Goal: Navigation & Orientation: Understand site structure

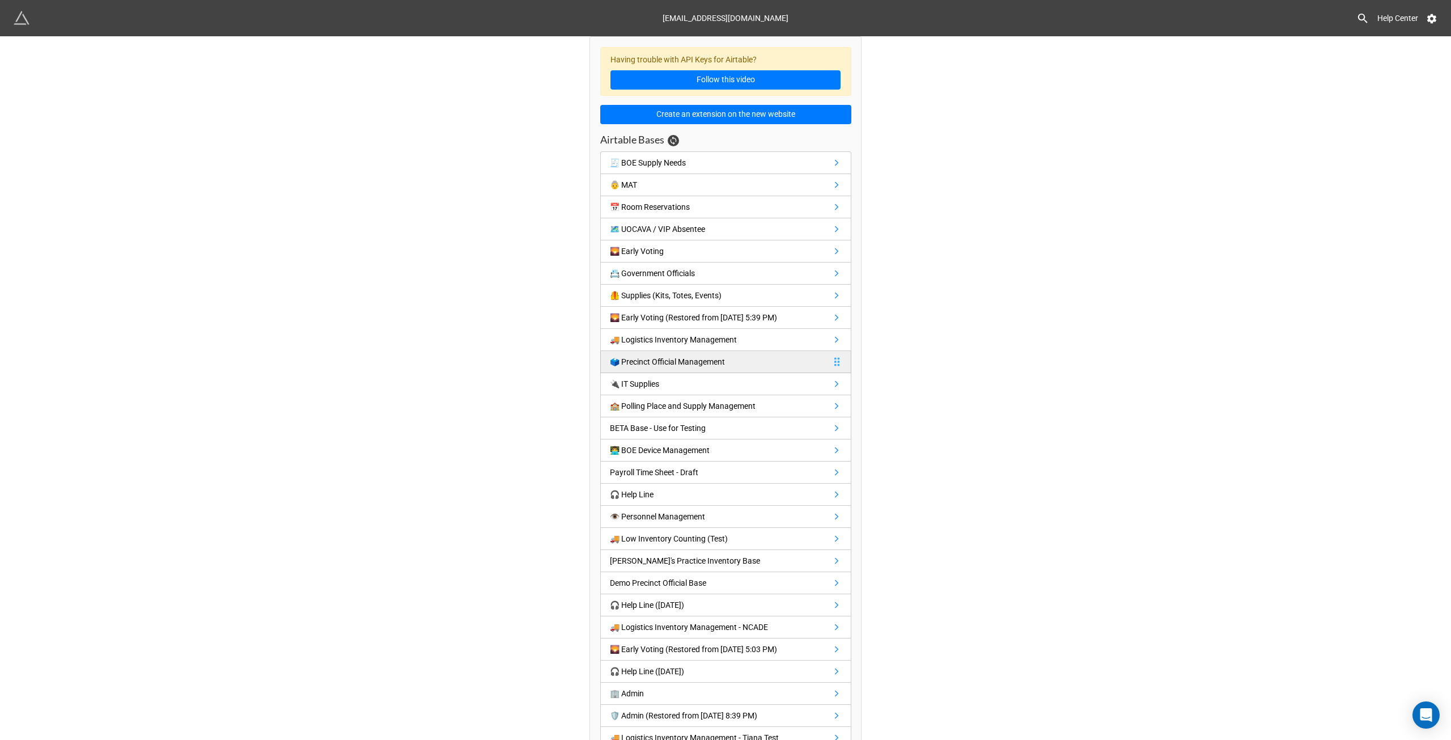
click at [667, 357] on div "🗳️ Precinct Official Management" at bounding box center [667, 361] width 115 height 12
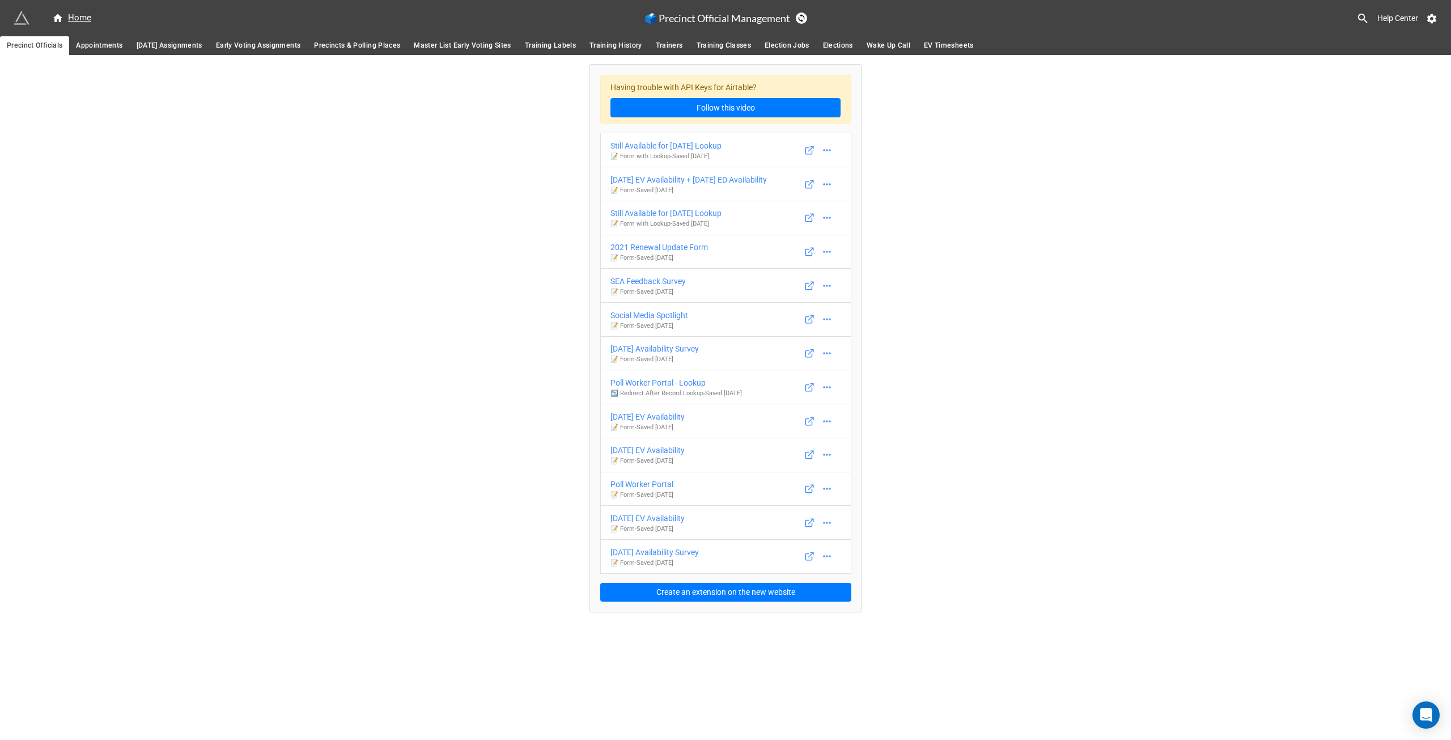
click at [90, 47] on span "Appointments" at bounding box center [99, 46] width 46 height 12
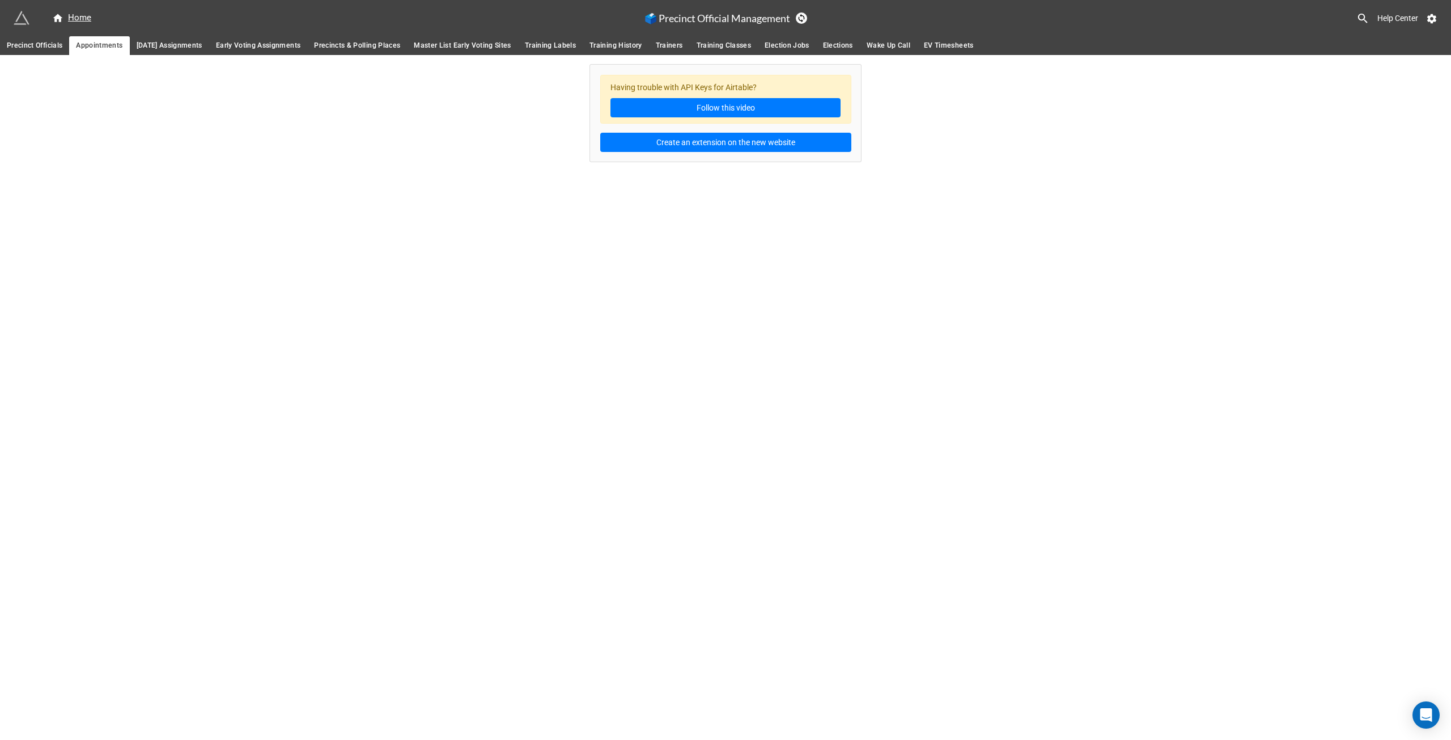
click at [173, 46] on span "[DATE] Assignments" at bounding box center [170, 46] width 66 height 12
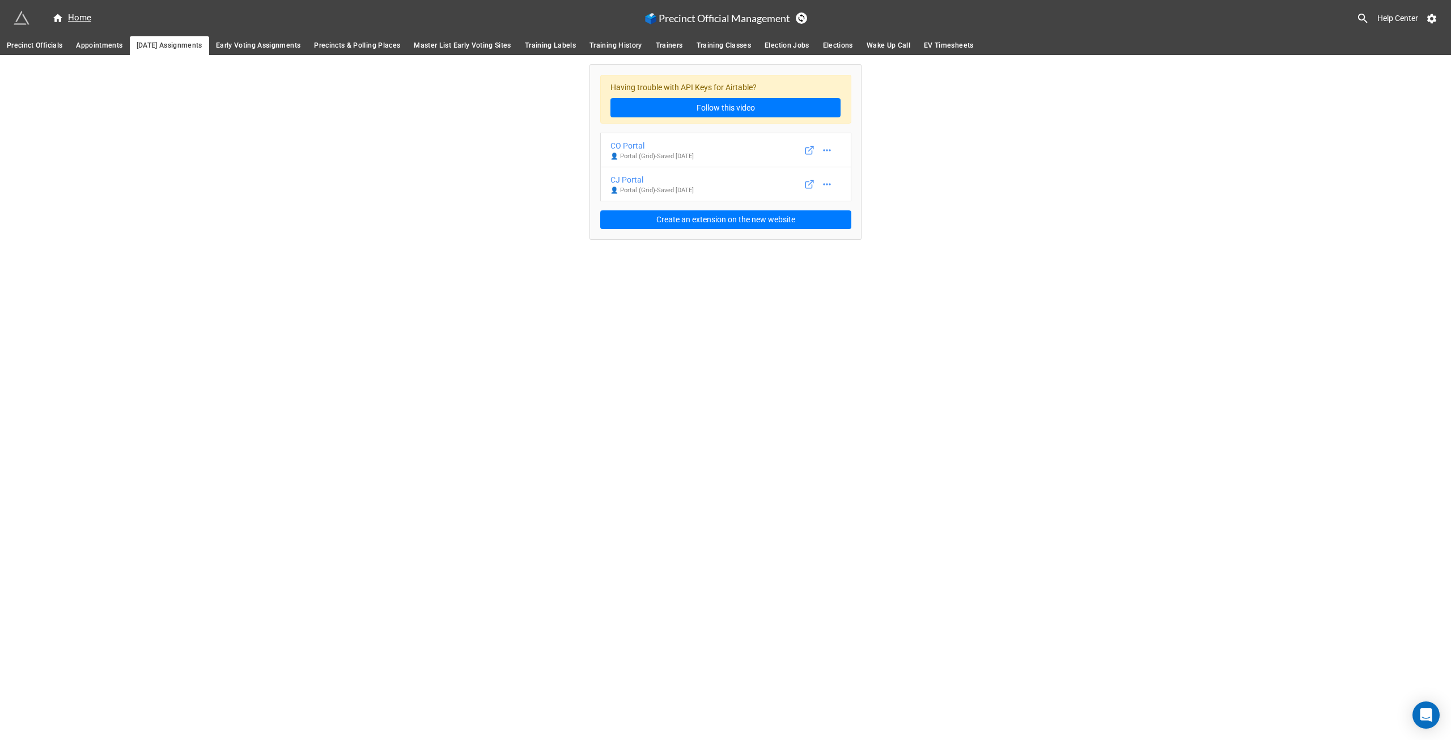
click at [291, 46] on span "Early Voting Assignments" at bounding box center [258, 46] width 84 height 12
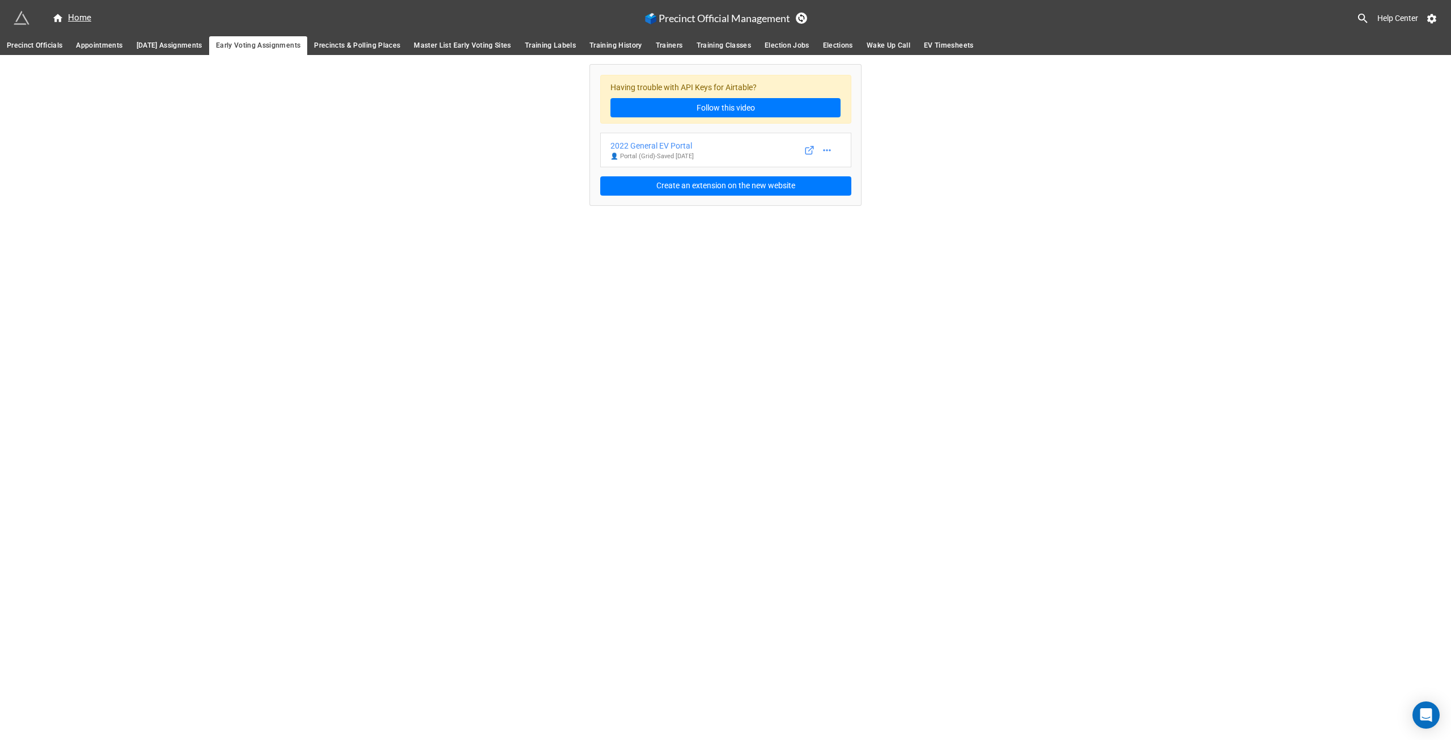
click at [400, 41] on span "Precincts & Polling Places" at bounding box center [357, 46] width 86 height 12
click at [503, 39] on link "Master List Early Voting Sites" at bounding box center [462, 45] width 111 height 19
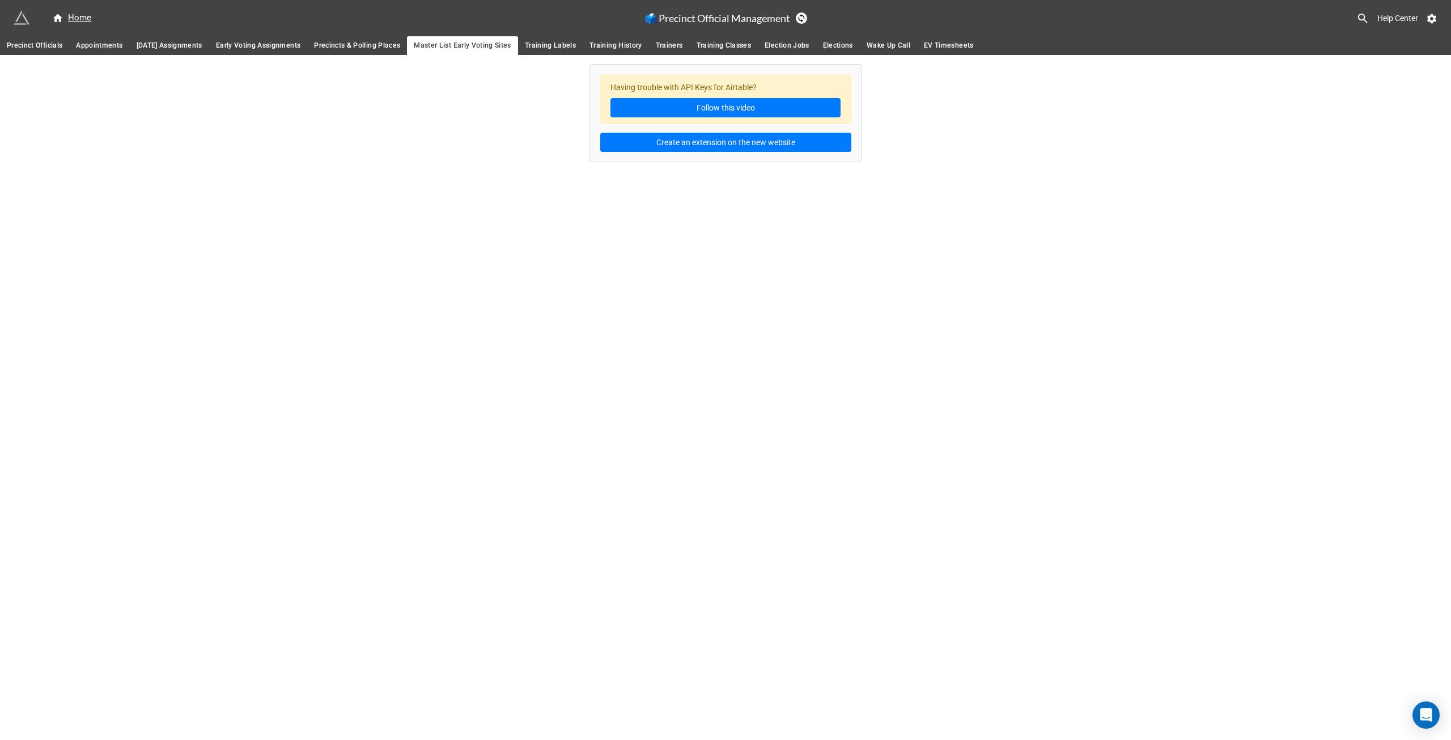
click at [387, 40] on span "Precincts & Polling Places" at bounding box center [357, 46] width 86 height 12
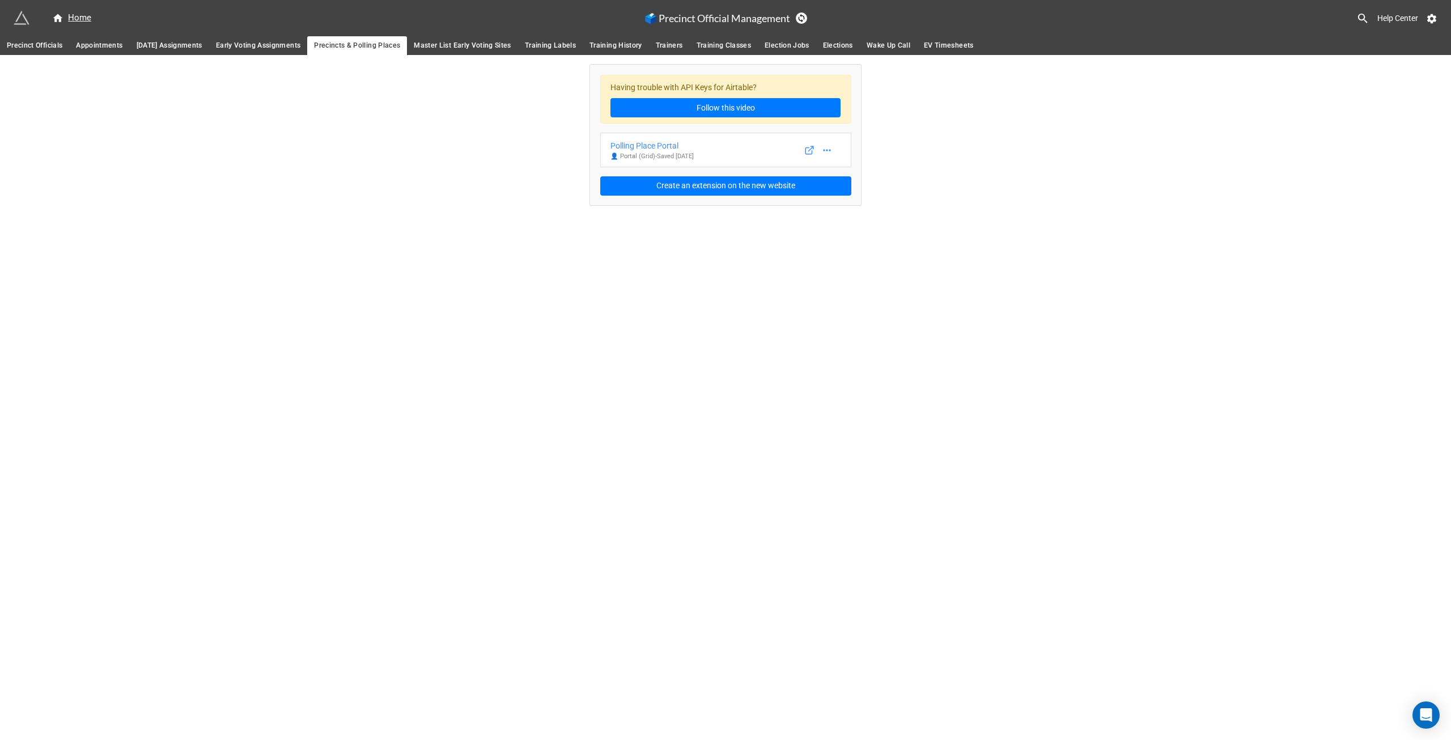
click at [959, 44] on span "EV Timesheets" at bounding box center [949, 46] width 50 height 12
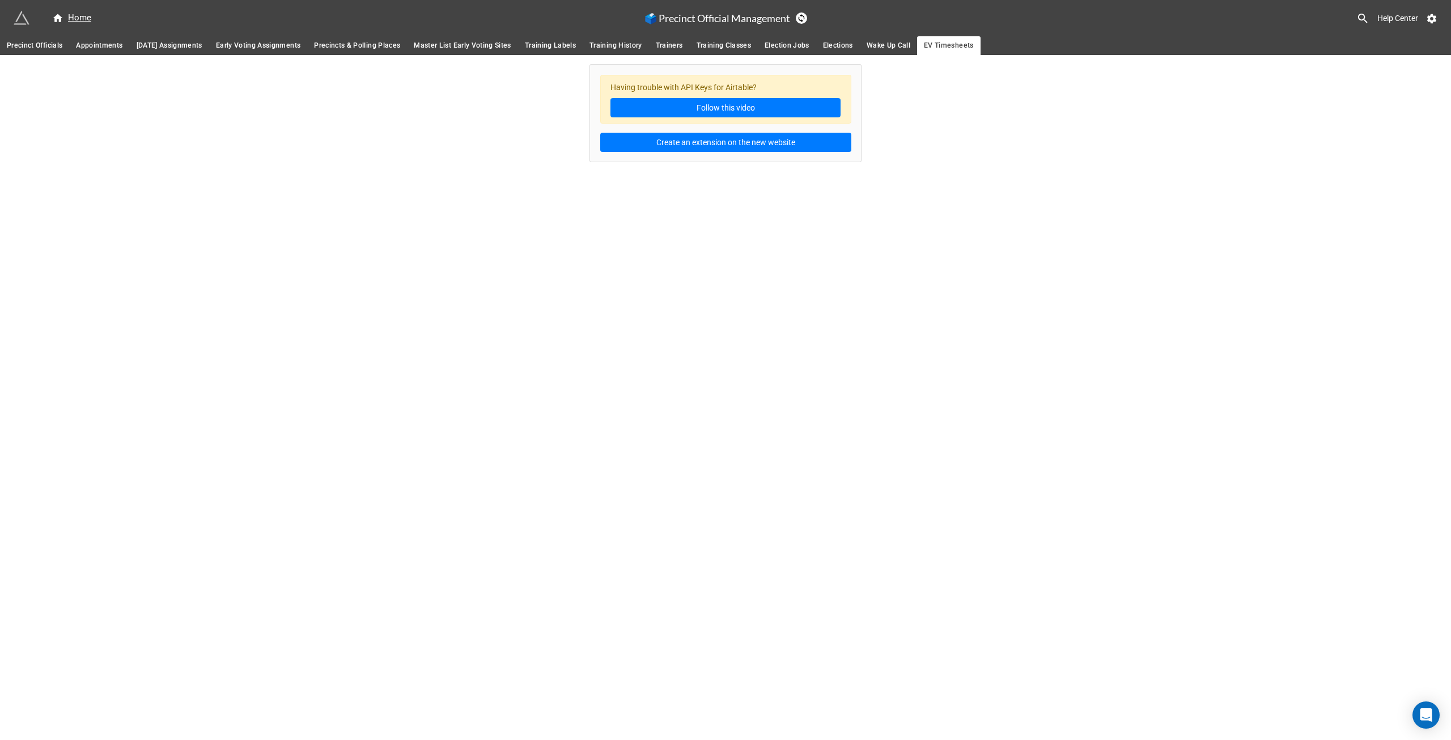
click at [909, 44] on span "Wake Up Call" at bounding box center [889, 46] width 44 height 12
drag, startPoint x: 850, startPoint y: 44, endPoint x: 826, endPoint y: 43, distance: 24.4
click at [850, 44] on span "Elections" at bounding box center [838, 46] width 30 height 12
drag, startPoint x: 810, startPoint y: 43, endPoint x: 755, endPoint y: 44, distance: 55.6
click at [810, 43] on span "Election Jobs" at bounding box center [787, 46] width 45 height 12
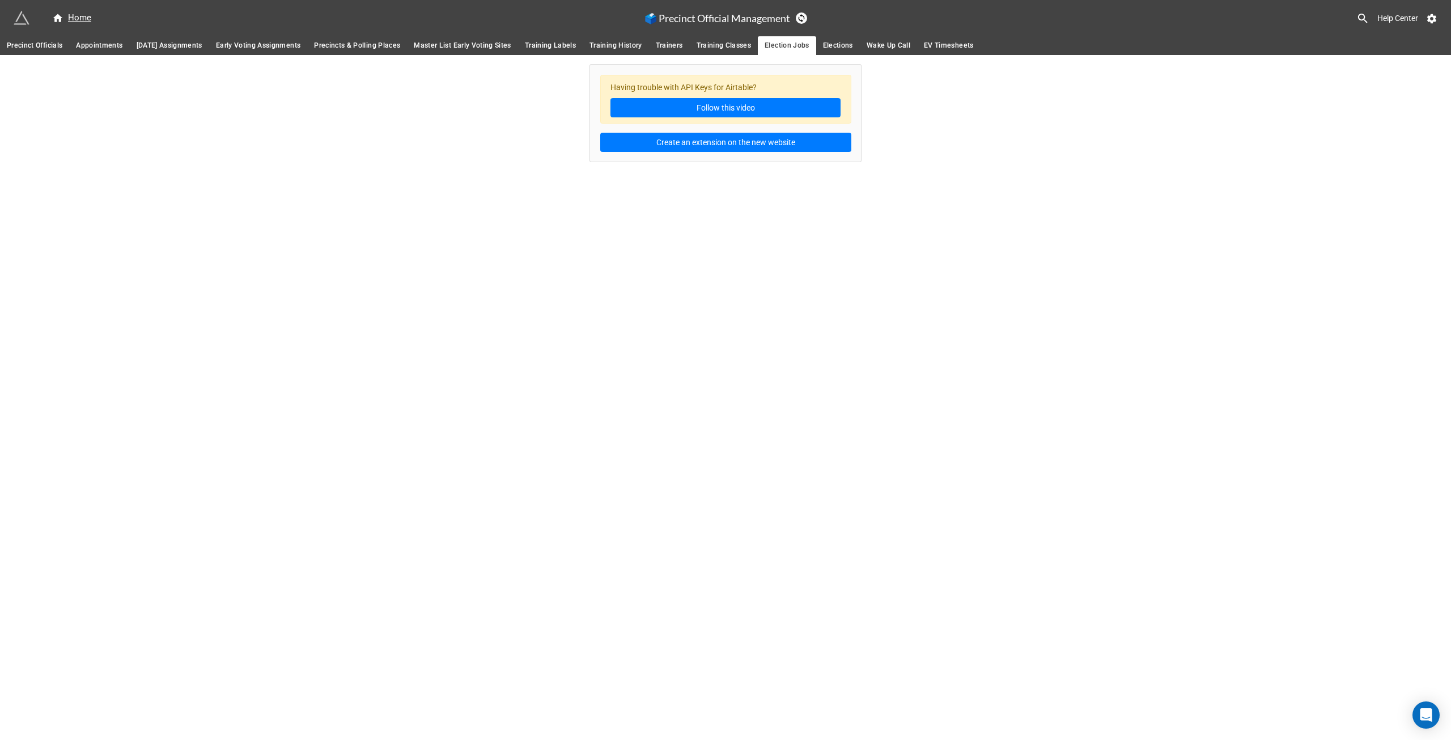
click at [745, 43] on span "Training Classes" at bounding box center [724, 46] width 55 height 12
